Goal: Information Seeking & Learning: Learn about a topic

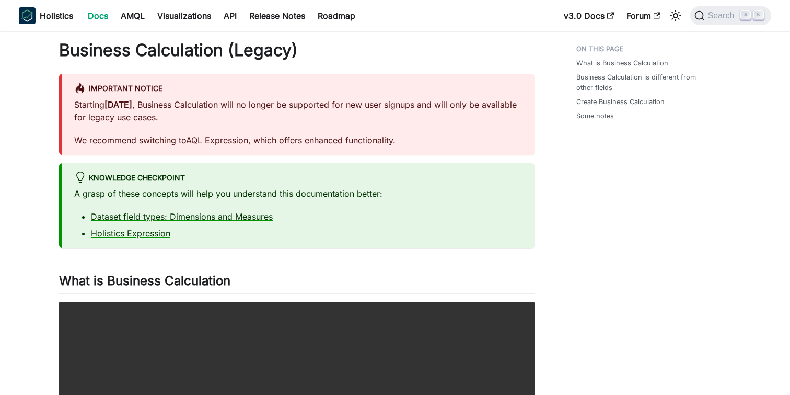
click at [153, 235] on link "Holistics Expression" at bounding box center [130, 233] width 79 height 10
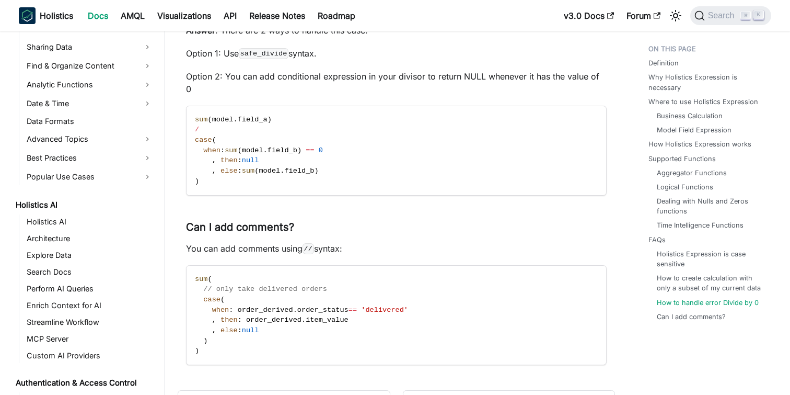
scroll to position [3383, 0]
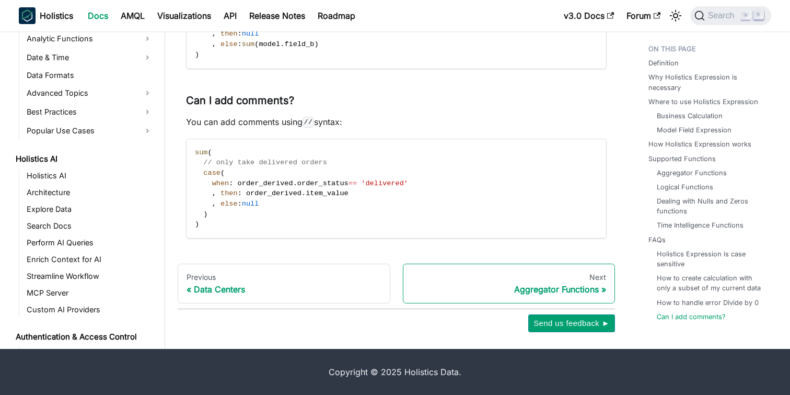
click at [578, 290] on div "Aggregator Functions" at bounding box center [509, 289] width 195 height 10
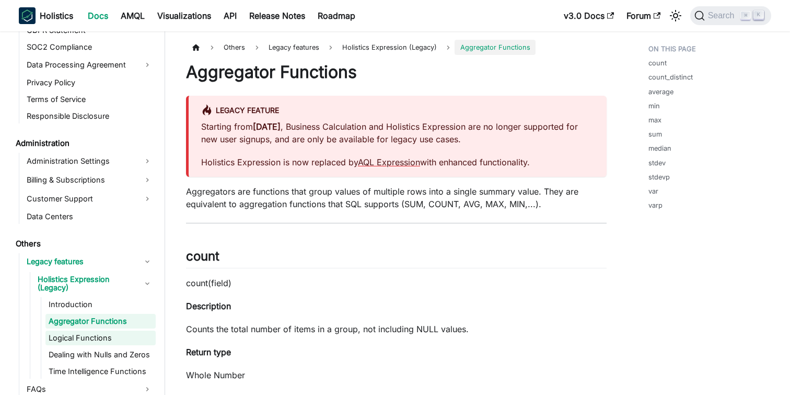
scroll to position [1282, 0]
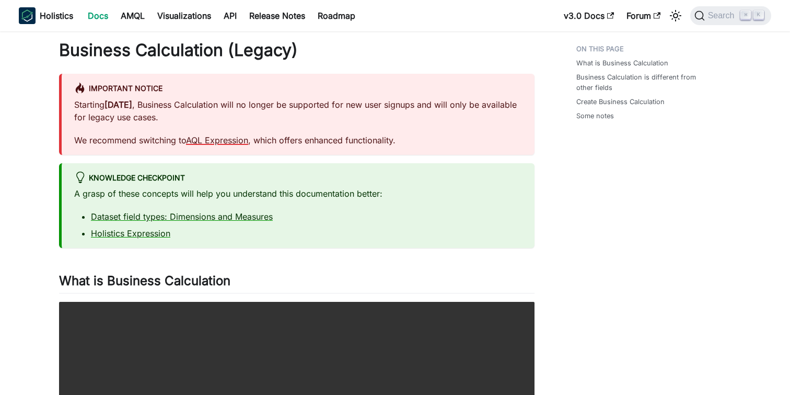
click at [231, 143] on link "AQL Expression" at bounding box center [217, 140] width 62 height 10
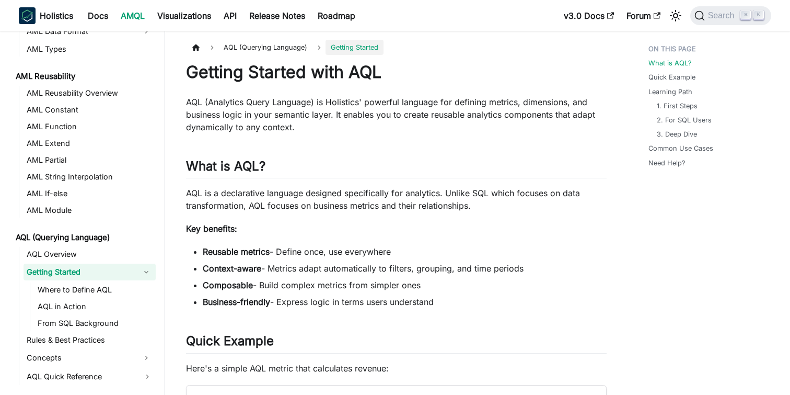
scroll to position [287, 0]
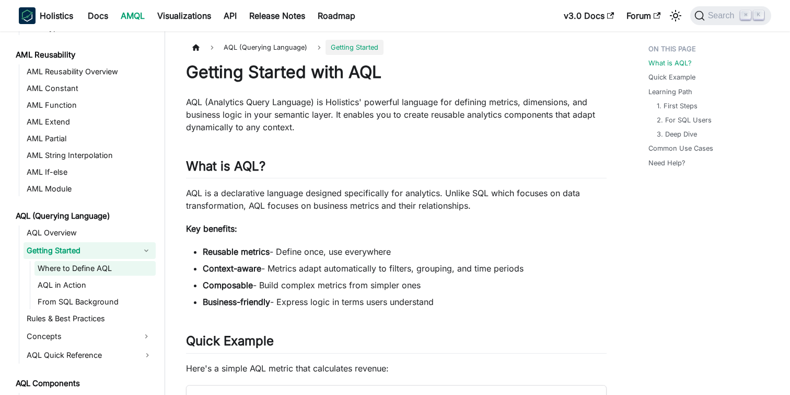
click at [103, 272] on link "Where to Define AQL" at bounding box center [94, 268] width 121 height 15
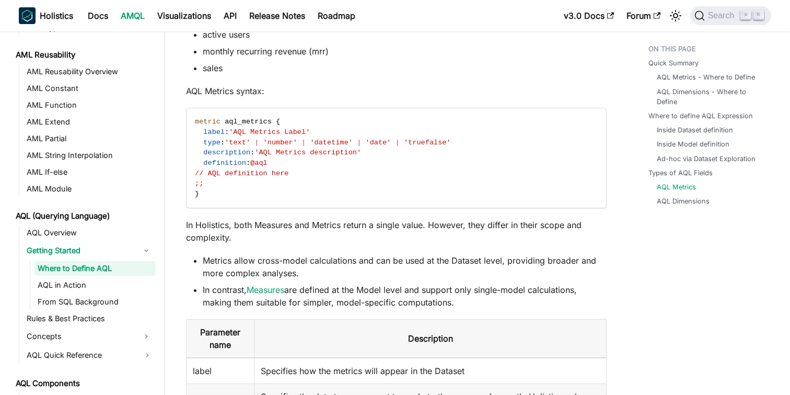
scroll to position [2022, 0]
